Goal: Navigation & Orientation: Go to known website

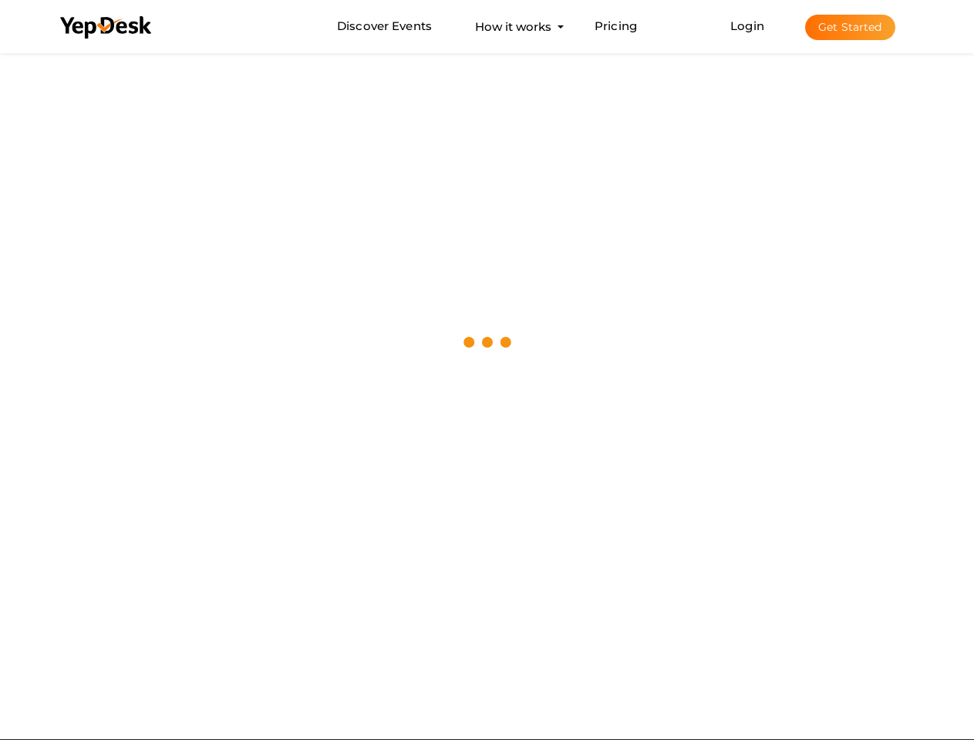
click at [487, 370] on div at bounding box center [487, 342] width 974 height 586
click at [106, 28] on use at bounding box center [105, 27] width 91 height 22
click at [748, 25] on link "Login" at bounding box center [747, 26] width 34 height 15
click at [850, 27] on button "Get Started" at bounding box center [850, 27] width 90 height 25
